Goal: Task Accomplishment & Management: Complete application form

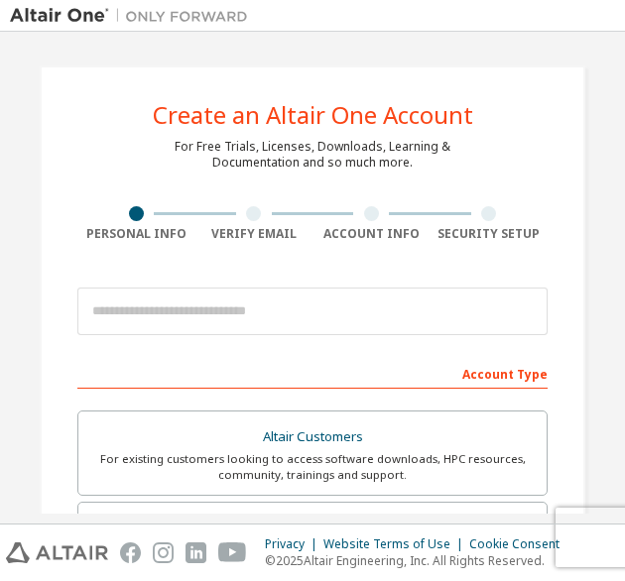
type input "**********"
type input "**"
type input "*********"
type input "*******"
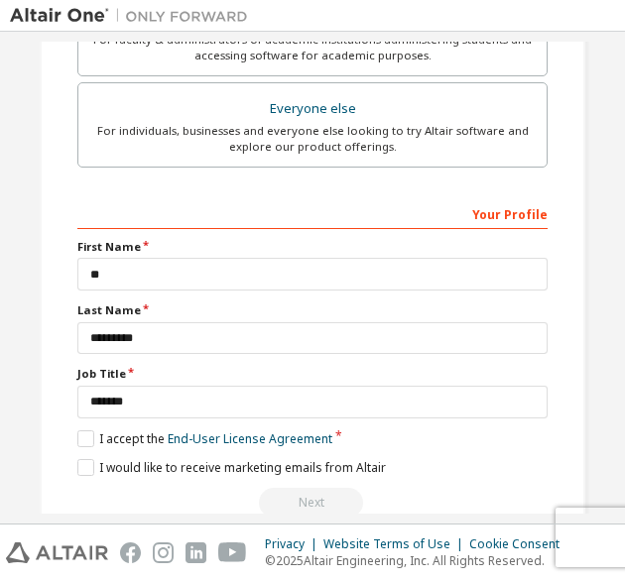
scroll to position [631, 0]
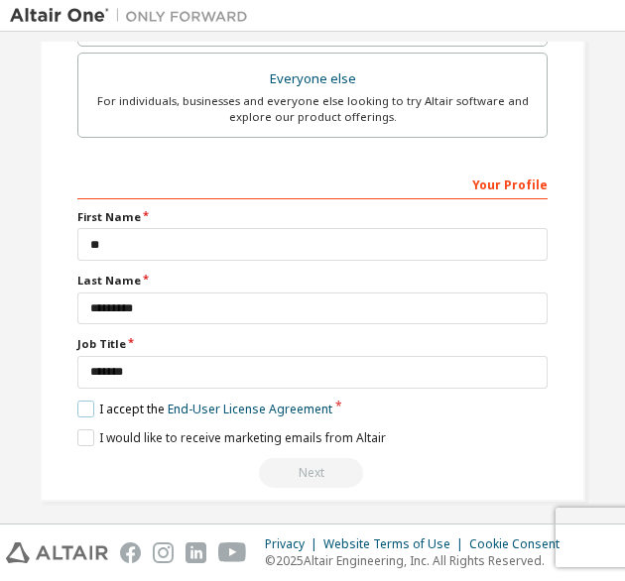
click at [78, 404] on label "I accept the End-User License Agreement" at bounding box center [204, 409] width 255 height 17
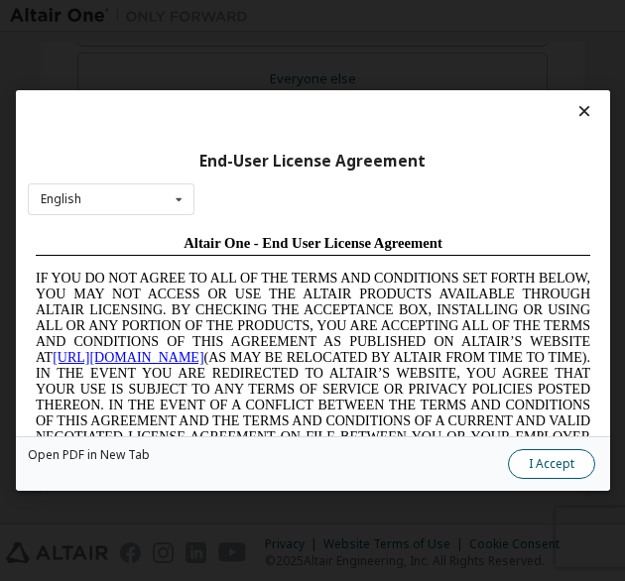
scroll to position [0, 0]
click at [559, 466] on button "I Accept" at bounding box center [550, 464] width 87 height 30
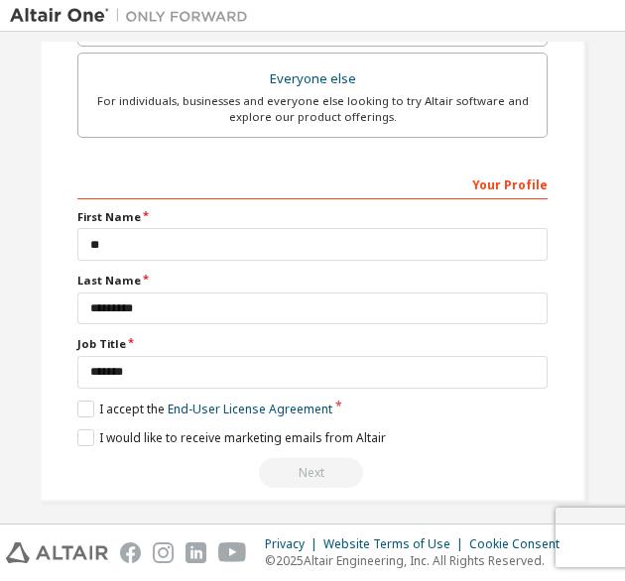
click at [305, 467] on div "Next" at bounding box center [312, 473] width 470 height 30
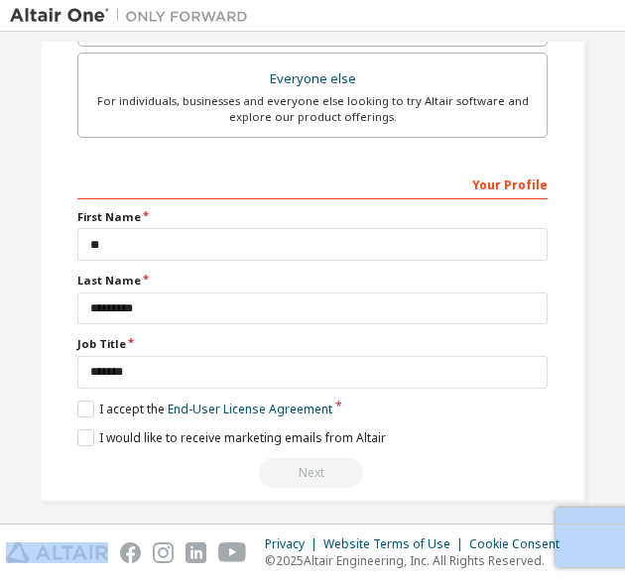
click at [305, 467] on div "Next" at bounding box center [312, 473] width 470 height 30
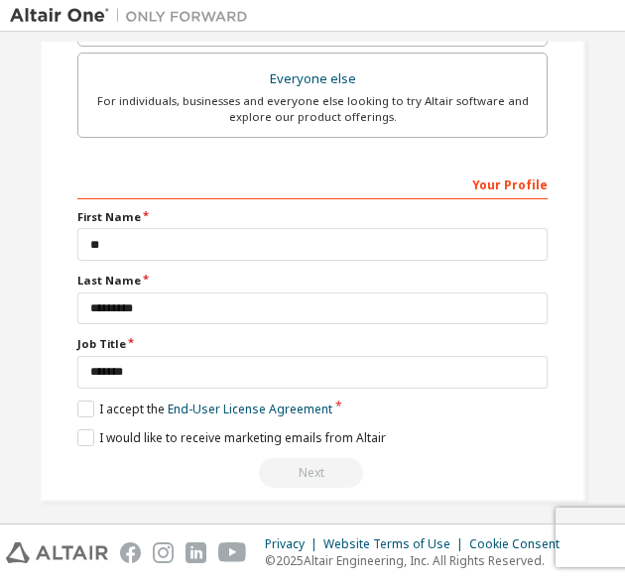
click at [305, 467] on div "Next" at bounding box center [312, 473] width 470 height 30
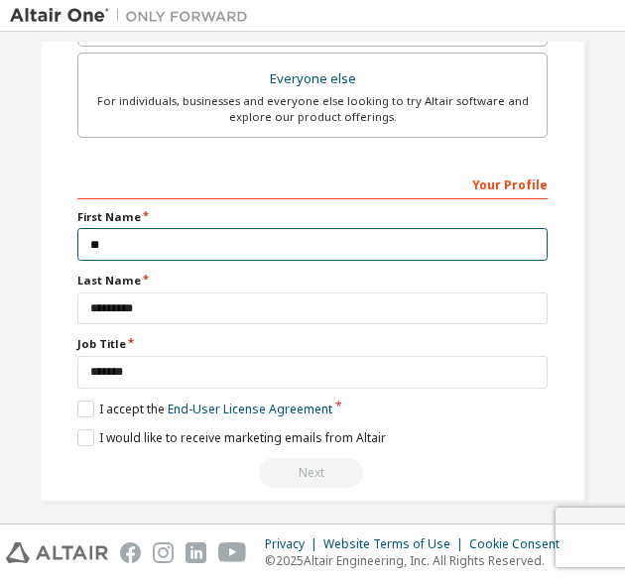
click at [109, 247] on input "**" at bounding box center [312, 244] width 470 height 33
type input "**"
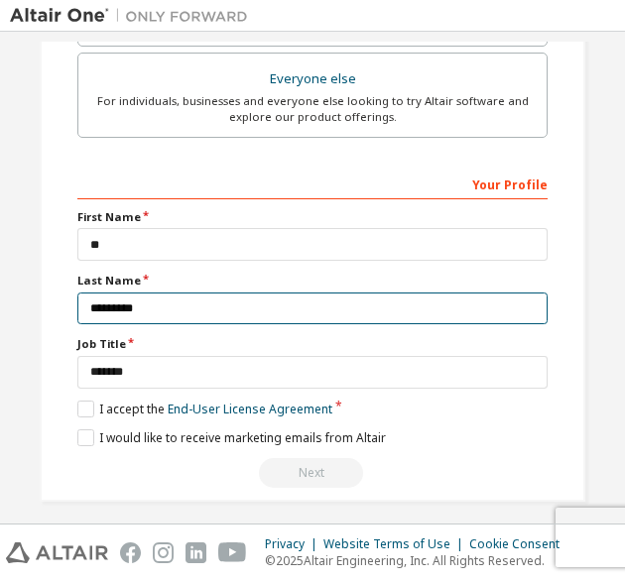
click at [103, 308] on input "*********" at bounding box center [312, 309] width 470 height 33
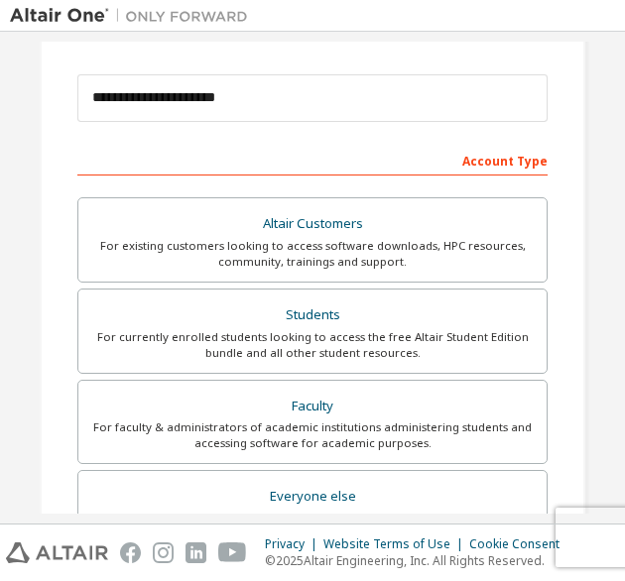
scroll to position [214, 0]
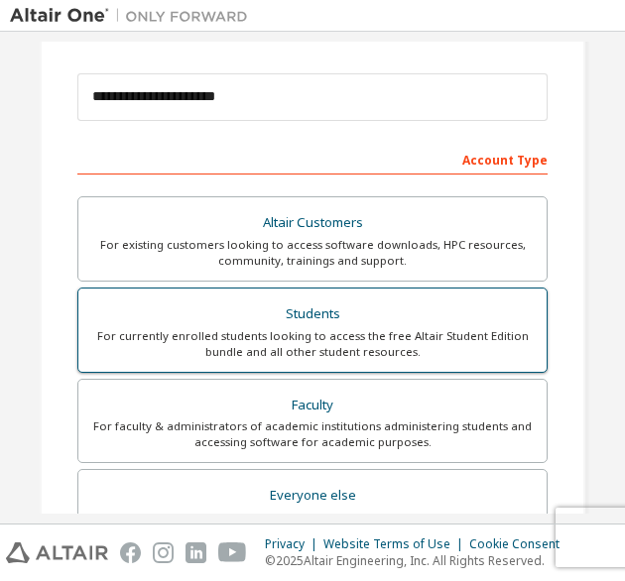
type input "*********"
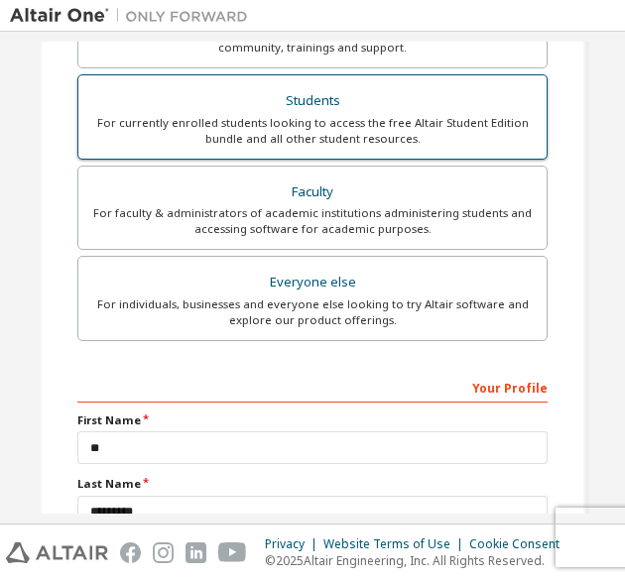
click at [347, 334] on label "Everyone else For individuals, businesses and everyone else looking to try Alta…" at bounding box center [312, 298] width 470 height 85
click at [337, 140] on div "For currently enrolled students looking to access the free Altair Student Editi…" at bounding box center [312, 131] width 444 height 32
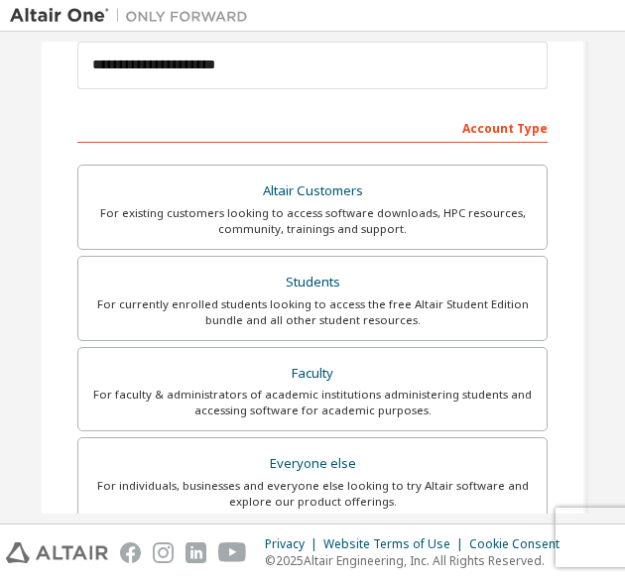
scroll to position [637, 0]
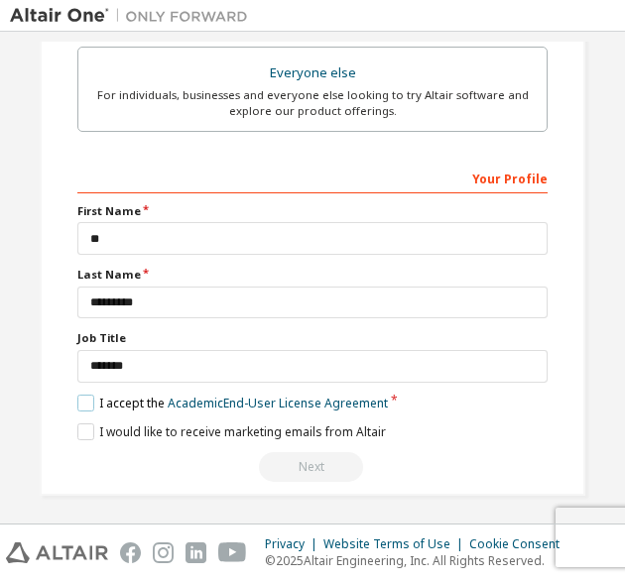
click at [77, 395] on label "I accept the Academic End-User License Agreement" at bounding box center [232, 403] width 311 height 17
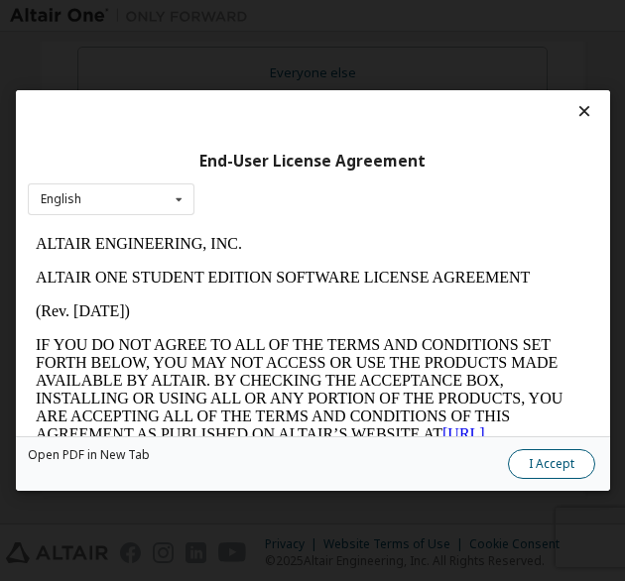
scroll to position [0, 0]
click at [562, 453] on button "I Accept" at bounding box center [550, 464] width 87 height 30
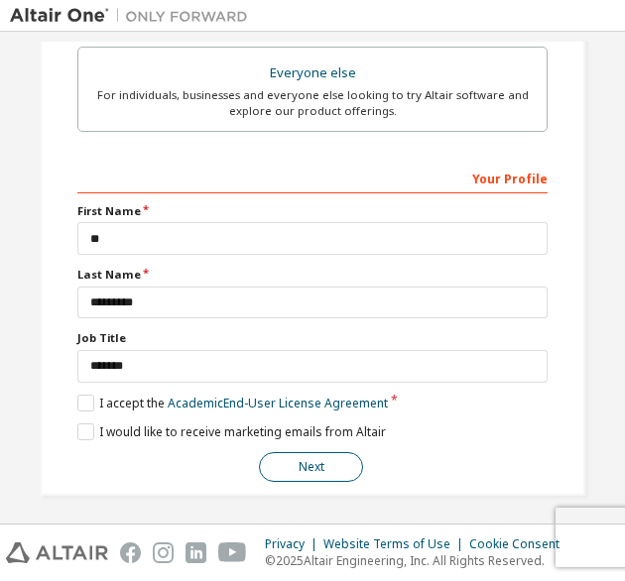
click at [332, 461] on button "Next" at bounding box center [311, 467] width 104 height 30
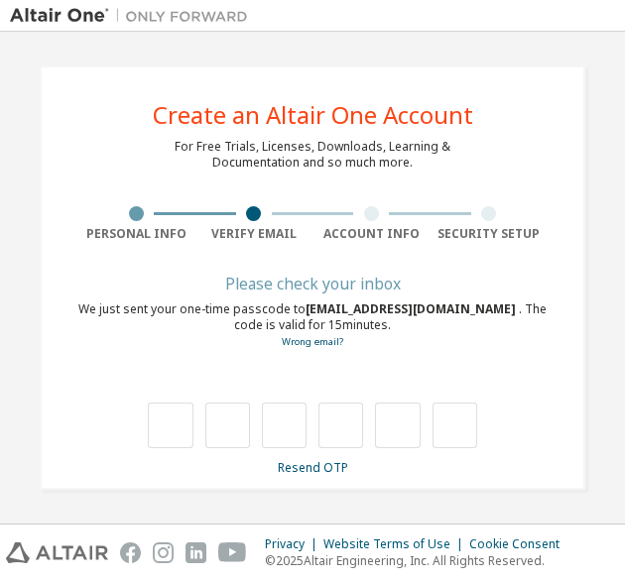
type input "*"
click at [236, 439] on input "*" at bounding box center [227, 426] width 45 height 46
type input "*"
click at [234, 427] on input "*" at bounding box center [227, 426] width 45 height 46
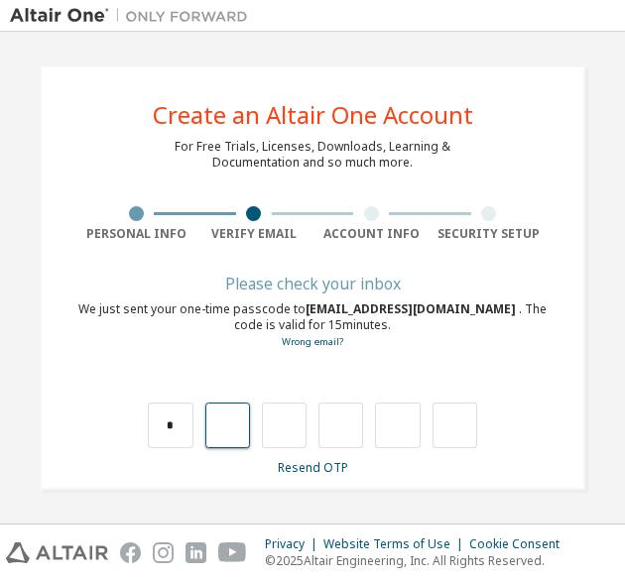
type input "*"
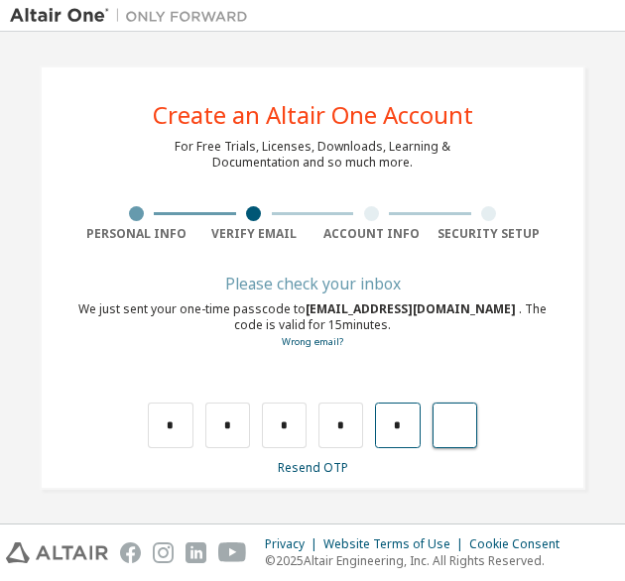
type input "*"
click at [321, 467] on link "Resend OTP" at bounding box center [313, 467] width 70 height 17
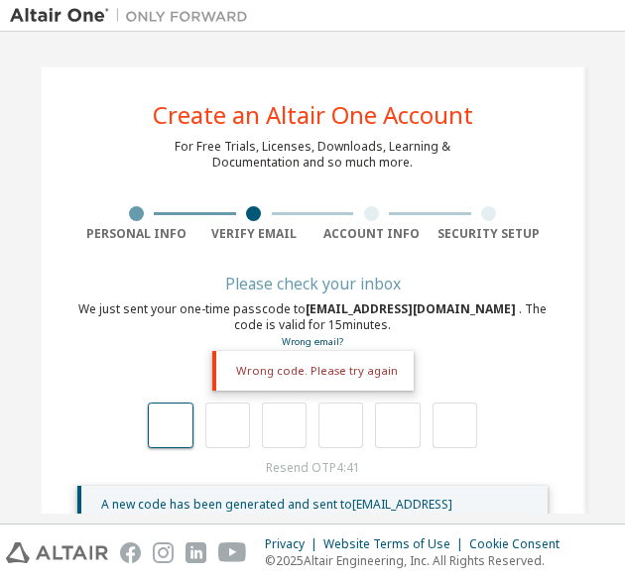
click at [171, 414] on input "text" at bounding box center [170, 426] width 45 height 46
type input "*"
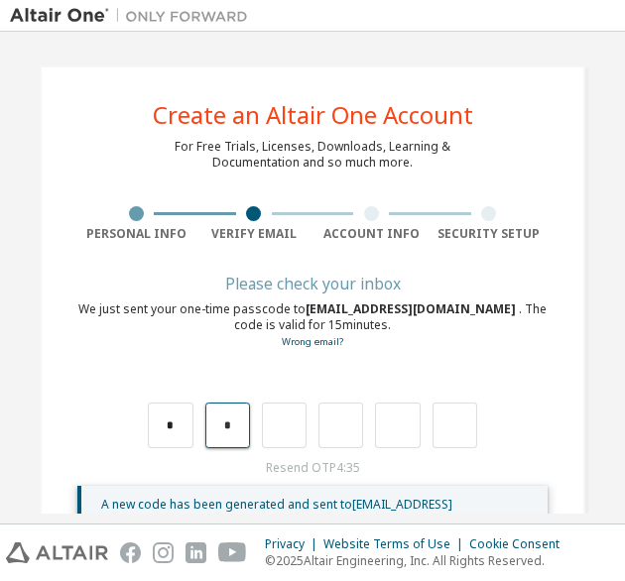
click at [228, 424] on input "*" at bounding box center [227, 426] width 45 height 46
type input "*"
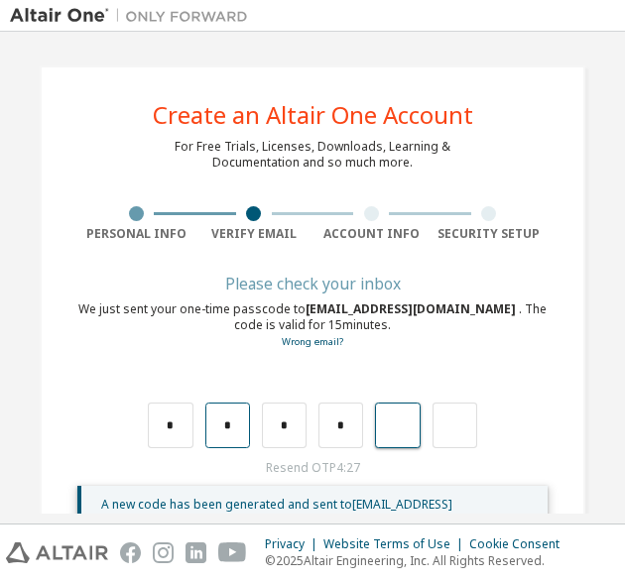
type input "*"
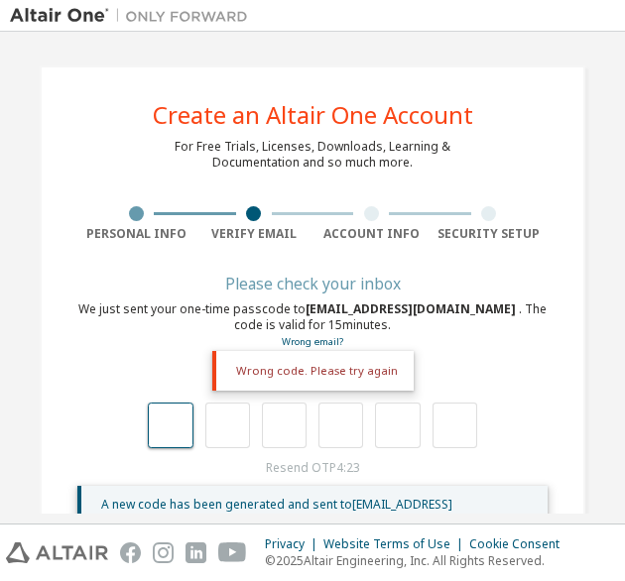
click at [171, 432] on input "text" at bounding box center [170, 426] width 45 height 46
type input "*"
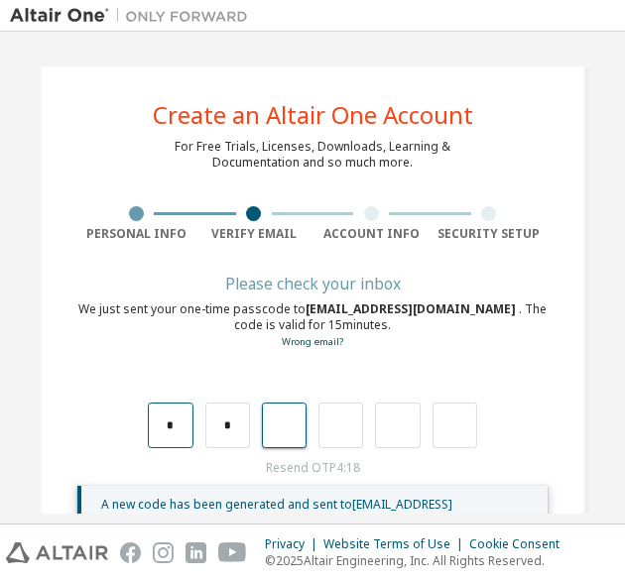
type input "*"
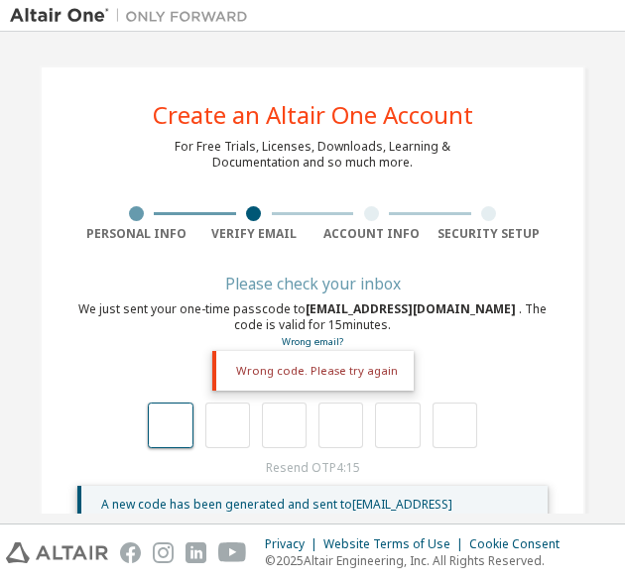
click at [171, 432] on input "text" at bounding box center [170, 426] width 45 height 46
type input "*"
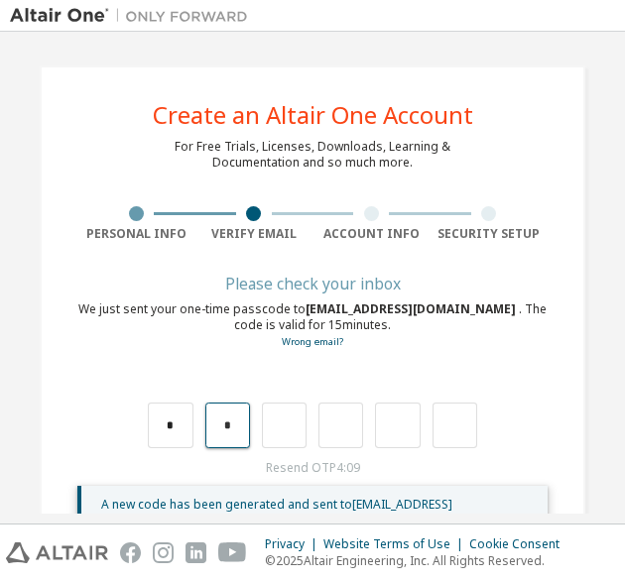
click at [214, 433] on input "*" at bounding box center [227, 426] width 45 height 46
type input "*"
type input "**"
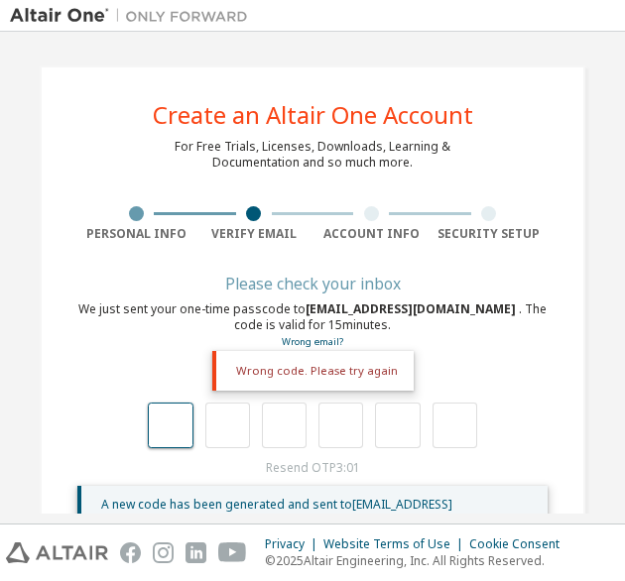
click at [172, 428] on input "text" at bounding box center [170, 426] width 45 height 46
type input "*"
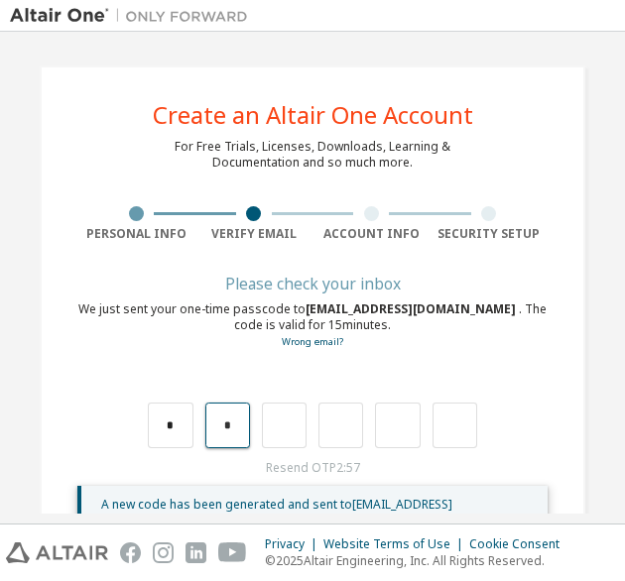
click at [222, 425] on input "*" at bounding box center [227, 426] width 45 height 46
click at [171, 423] on input "text" at bounding box center [170, 426] width 45 height 46
type input "*"
click at [223, 424] on input "*" at bounding box center [227, 426] width 45 height 46
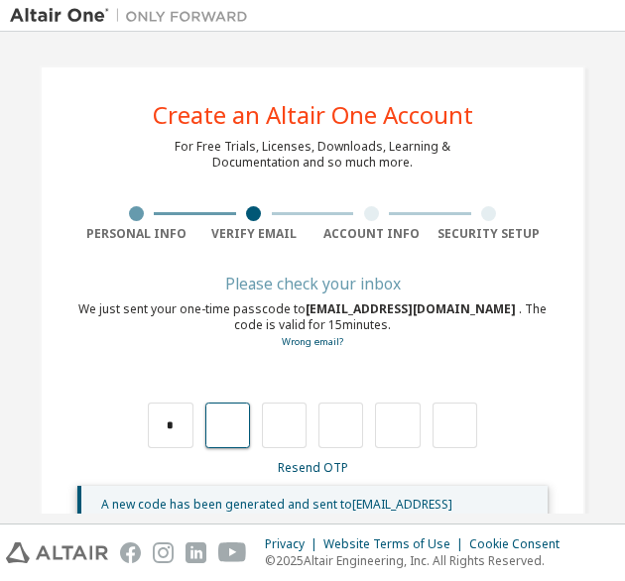
click at [226, 432] on input "text" at bounding box center [227, 426] width 45 height 46
type input "*"
click at [288, 431] on input "*" at bounding box center [284, 426] width 45 height 46
click at [288, 431] on input "text" at bounding box center [284, 426] width 45 height 46
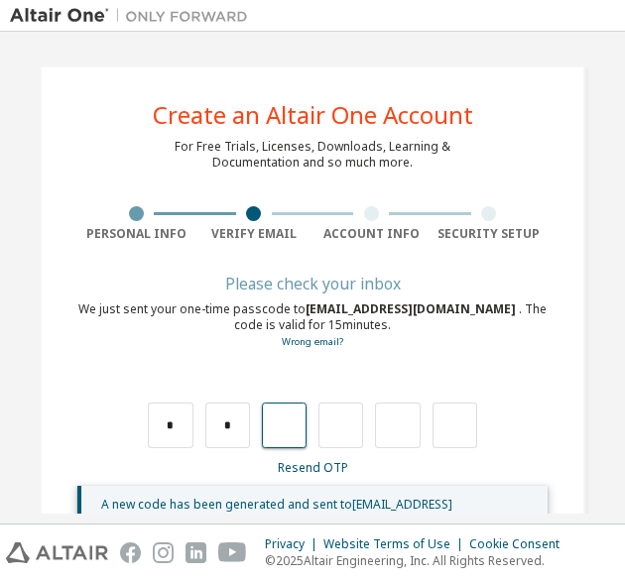
type input "*"
click at [341, 428] on input "*" at bounding box center [340, 426] width 45 height 46
click at [341, 428] on input "text" at bounding box center [340, 426] width 45 height 46
type input "*"
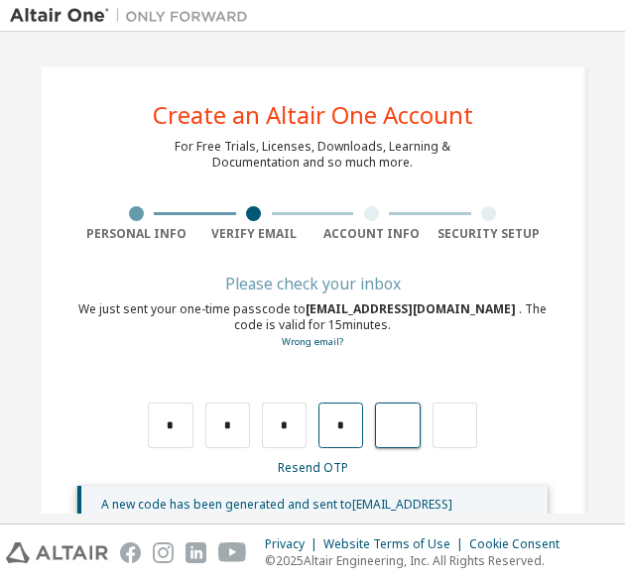
type input "*"
click at [394, 427] on input "*" at bounding box center [397, 426] width 45 height 46
type input "*"
click at [288, 433] on input "*" at bounding box center [284, 426] width 45 height 46
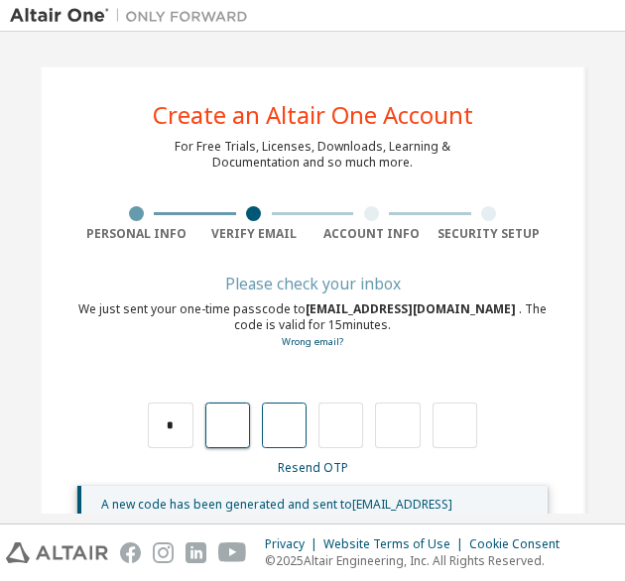
type input "*"
click at [349, 427] on input "*" at bounding box center [340, 426] width 45 height 46
type input "*"
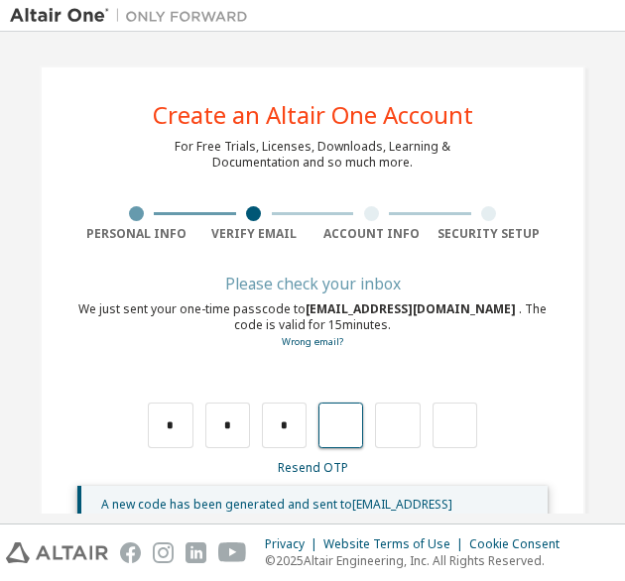
type input "*"
click at [405, 428] on input "*" at bounding box center [397, 426] width 45 height 46
click at [405, 428] on input "text" at bounding box center [397, 426] width 45 height 46
type input "*"
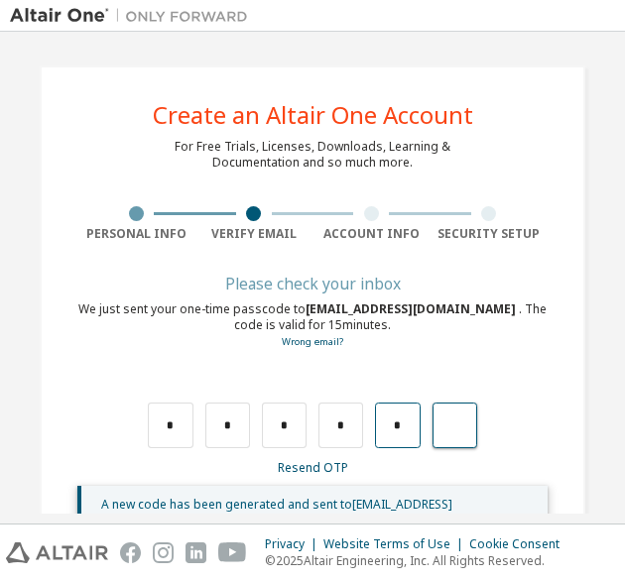
type input "*"
